Goal: Task Accomplishment & Management: Use online tool/utility

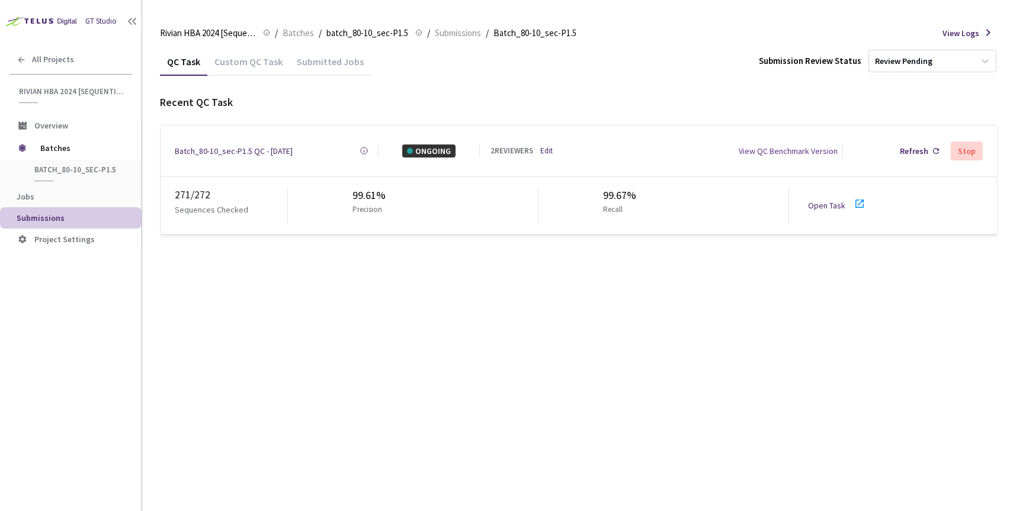
click at [818, 206] on div "Open Task" at bounding box center [830, 205] width 44 height 13
